Goal: Task Accomplishment & Management: Use online tool/utility

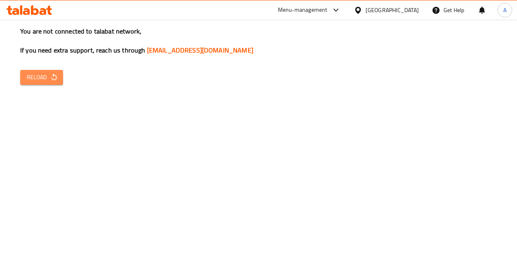
click at [53, 77] on icon "button" at bounding box center [54, 77] width 8 height 8
click at [37, 73] on span "Reload" at bounding box center [42, 77] width 30 height 10
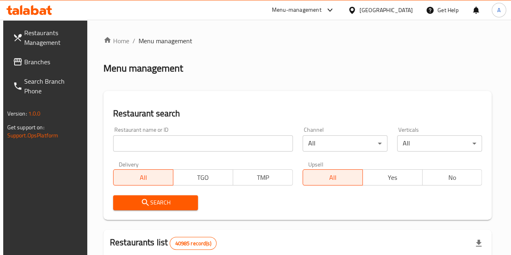
click at [218, 98] on div "Restaurant search Restaurant name or ID Restaurant name or ID Channel All ​ Ver…" at bounding box center [297, 155] width 389 height 129
